Goal: Find specific page/section: Find specific page/section

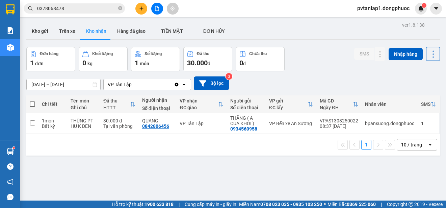
click at [73, 28] on button "Trên xe" at bounding box center [67, 31] width 27 height 16
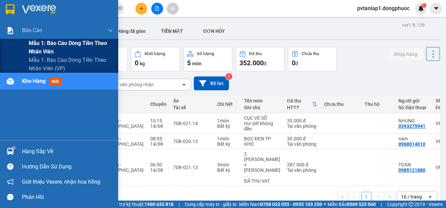
click at [93, 51] on span "Mẫu 1: Báo cáo dòng tiền theo nhân viên" at bounding box center [71, 47] width 84 height 17
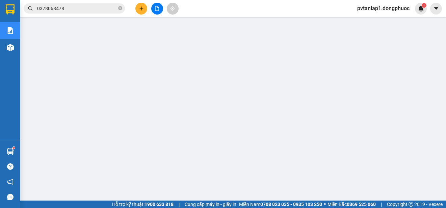
click at [92, 8] on input "0378068478" at bounding box center [77, 8] width 80 height 7
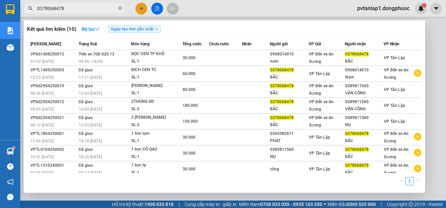
click at [92, 8] on input "0378068478" at bounding box center [77, 8] width 80 height 7
paste input "0985394090"
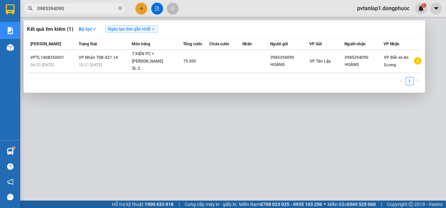
type input "0985394090"
click at [218, 10] on div at bounding box center [223, 104] width 446 height 208
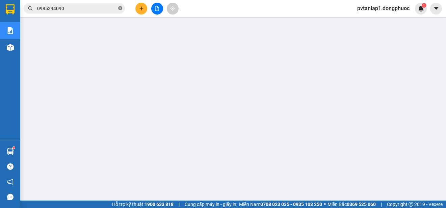
click at [121, 9] on icon "close-circle" at bounding box center [120, 8] width 4 height 4
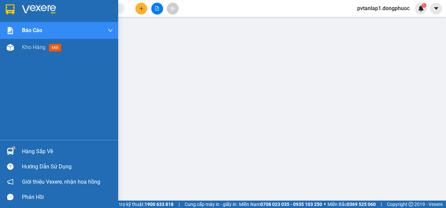
click at [14, 9] on img at bounding box center [10, 9] width 9 height 10
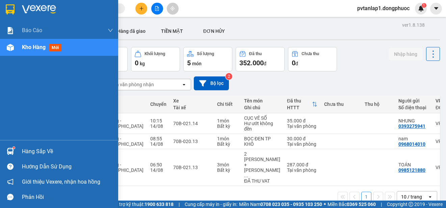
drag, startPoint x: 15, startPoint y: 150, endPoint x: 50, endPoint y: 148, distance: 35.2
click at [15, 149] on div at bounding box center [10, 151] width 12 height 12
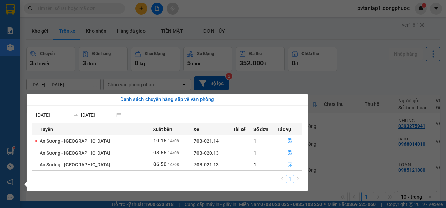
click at [287, 164] on icon "file-done" at bounding box center [289, 164] width 5 height 5
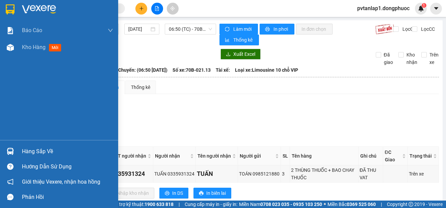
click at [13, 3] on div at bounding box center [59, 11] width 118 height 22
